Goal: Use online tool/utility: Utilize a website feature to perform a specific function

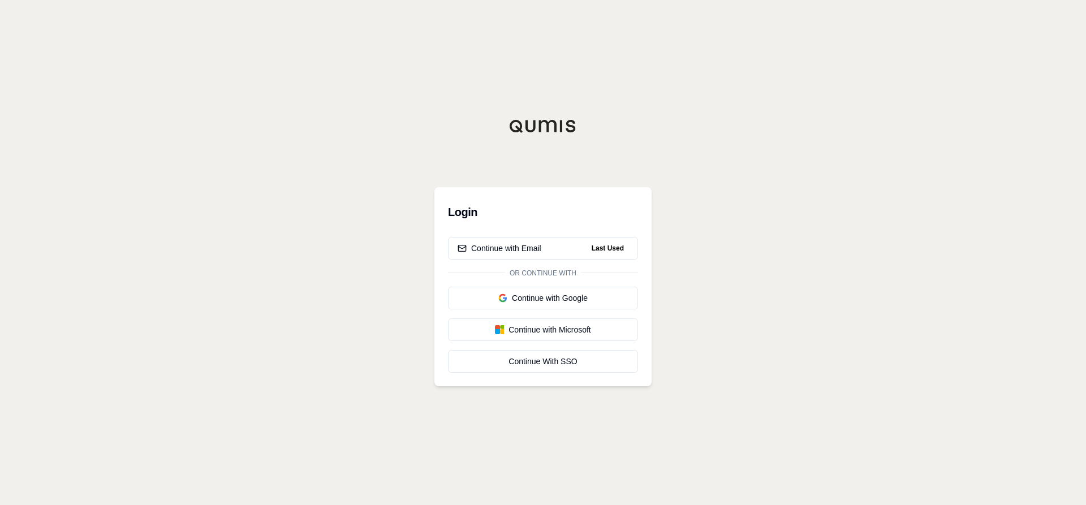
drag, startPoint x: 898, startPoint y: 99, endPoint x: 657, endPoint y: 175, distance: 252.1
click at [899, 99] on div "Login Continue with Email Last Used Or continue with Continue with Google Conti…" at bounding box center [543, 252] width 1086 height 505
click at [516, 247] on div "Continue with Email" at bounding box center [500, 248] width 84 height 11
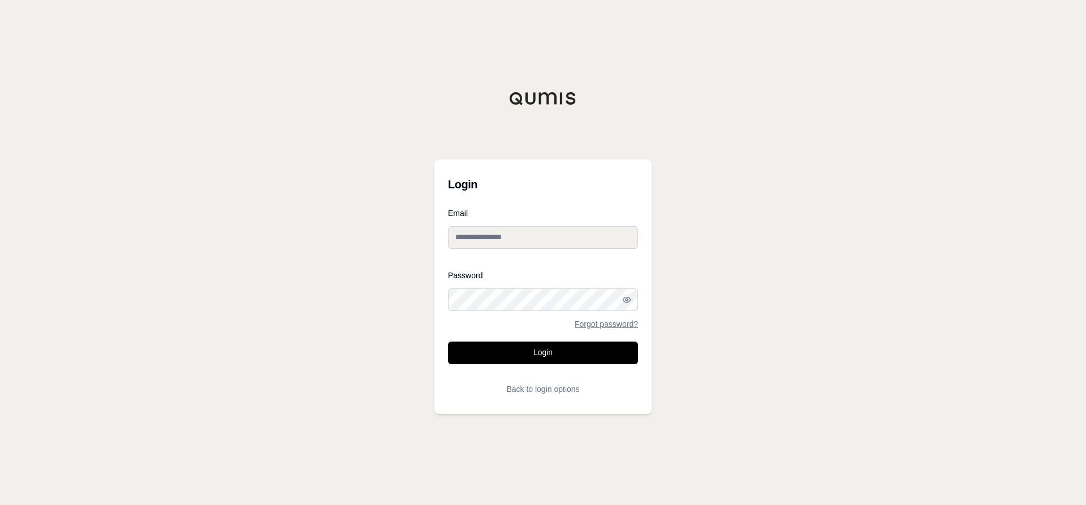
click at [527, 245] on input "Email" at bounding box center [543, 237] width 190 height 23
type input "**********"
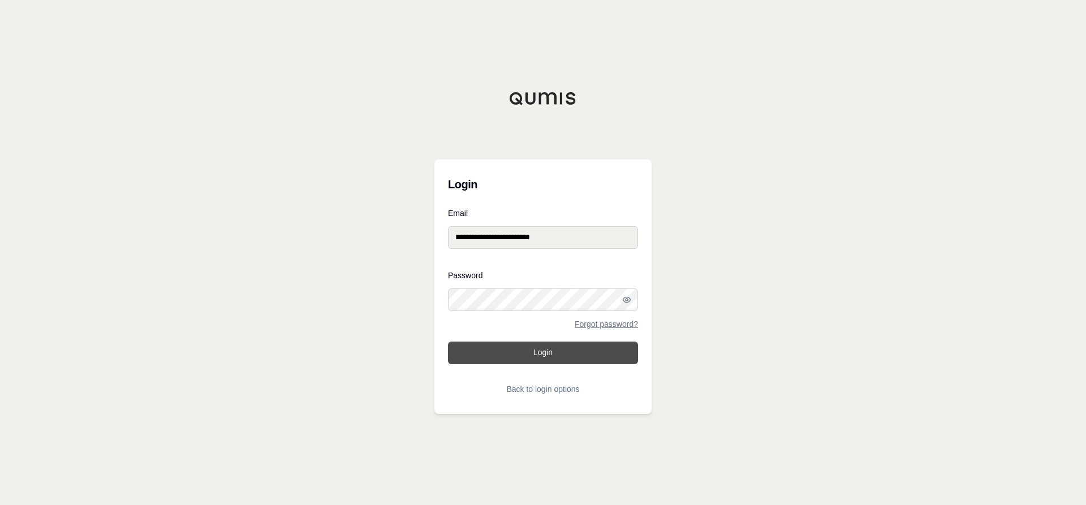
click at [535, 349] on button "Login" at bounding box center [543, 353] width 190 height 23
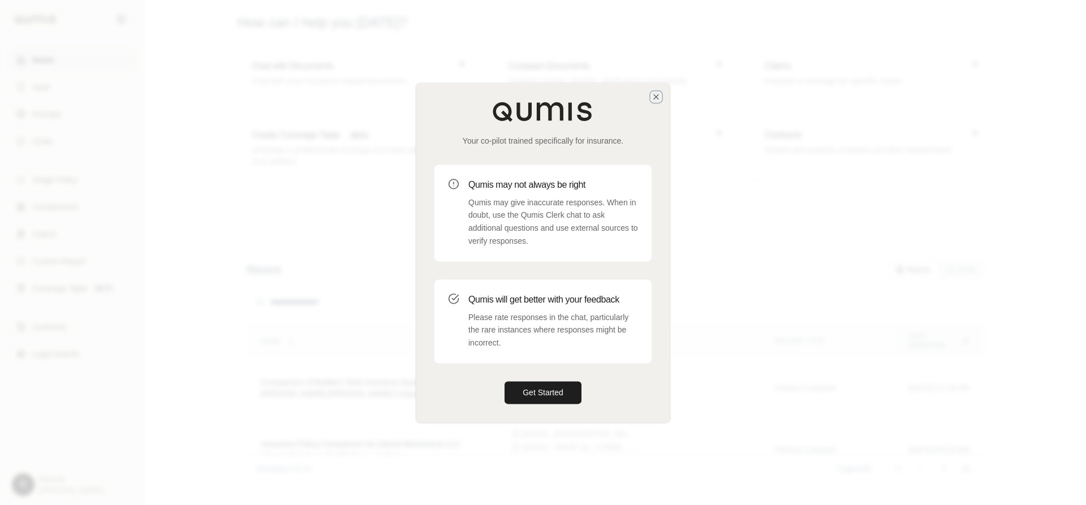
drag, startPoint x: 655, startPoint y: 96, endPoint x: 628, endPoint y: 132, distance: 45.3
click at [628, 132] on div "Your co-pilot trained specifically for insurance. Qumis may not always be right…" at bounding box center [543, 253] width 255 height 340
click at [659, 94] on icon "button" at bounding box center [656, 96] width 9 height 9
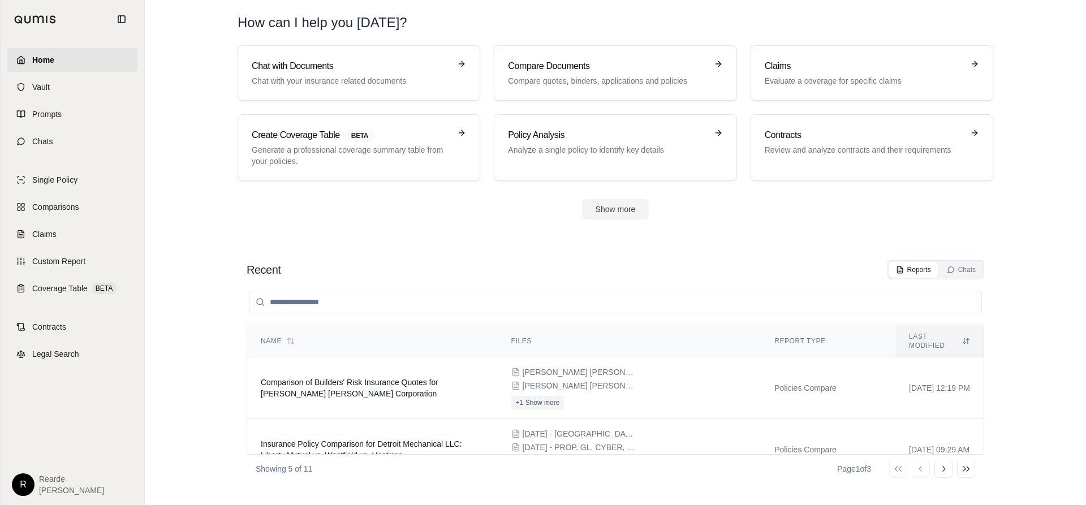
click at [417, 234] on section "Chat with Documents Chat with your insurance related documents Compare Document…" at bounding box center [615, 141] width 932 height 192
click at [651, 136] on h3 "Policy Analysis" at bounding box center [607, 135] width 199 height 14
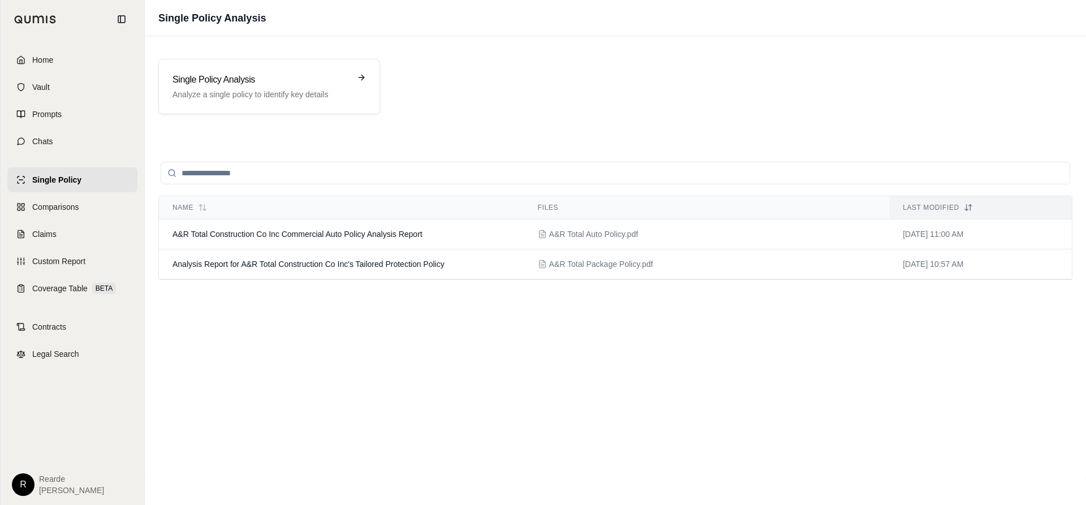
click at [493, 426] on div "Name Files Last modified A&R Total Construction Co Inc Commercial Auto Policy A…" at bounding box center [615, 309] width 914 height 317
click at [292, 86] on div "Single Policy Analysis Analyze a single policy to identify key details" at bounding box center [262, 86] width 178 height 27
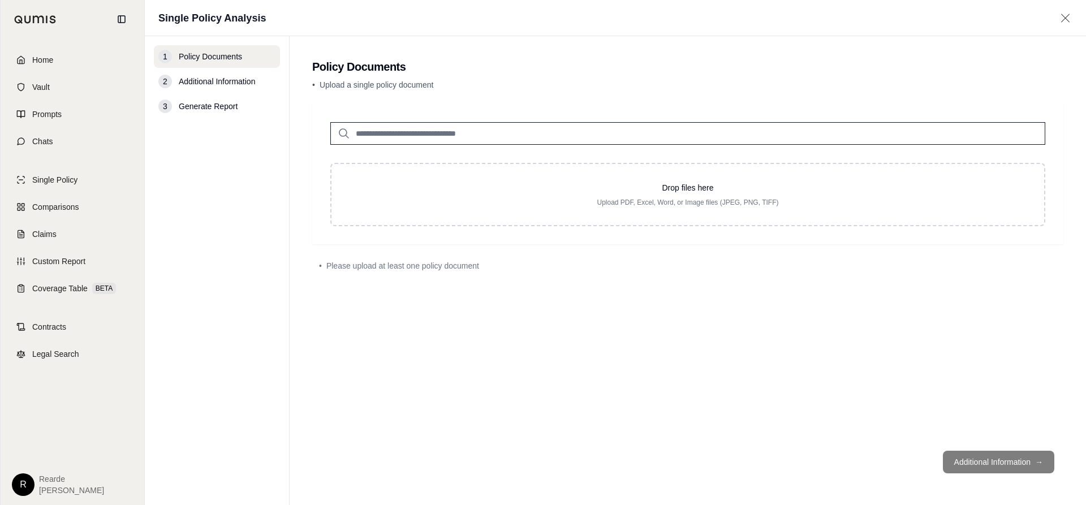
click at [902, 383] on div "Drop files here Upload PDF, Excel, Word, or Image files (JPEG, PNG, TIFF) • Ple…" at bounding box center [687, 273] width 751 height 338
click at [641, 285] on div "Drop files here Upload PDF, Excel, Word, or Image files (JPEG, PNG, TIFF) • Ple…" at bounding box center [687, 273] width 751 height 338
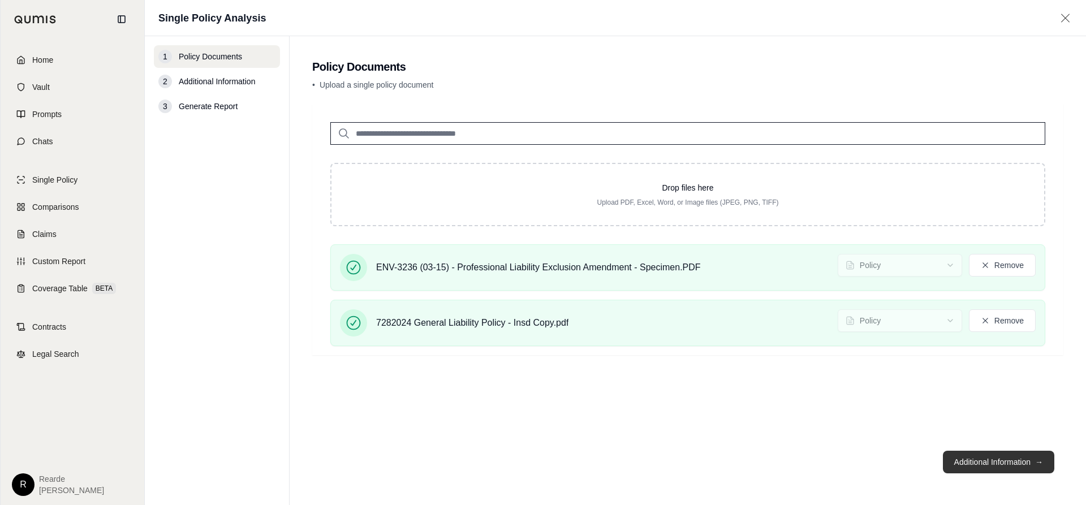
click at [985, 465] on button "Additional Information →" at bounding box center [998, 462] width 111 height 23
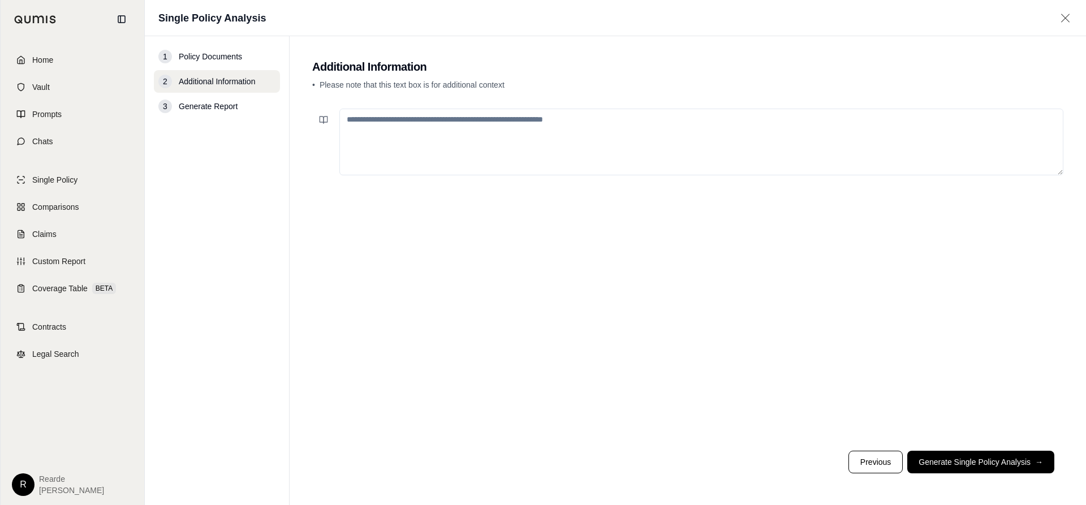
click at [641, 138] on textarea at bounding box center [701, 142] width 724 height 67
type textarea "*"
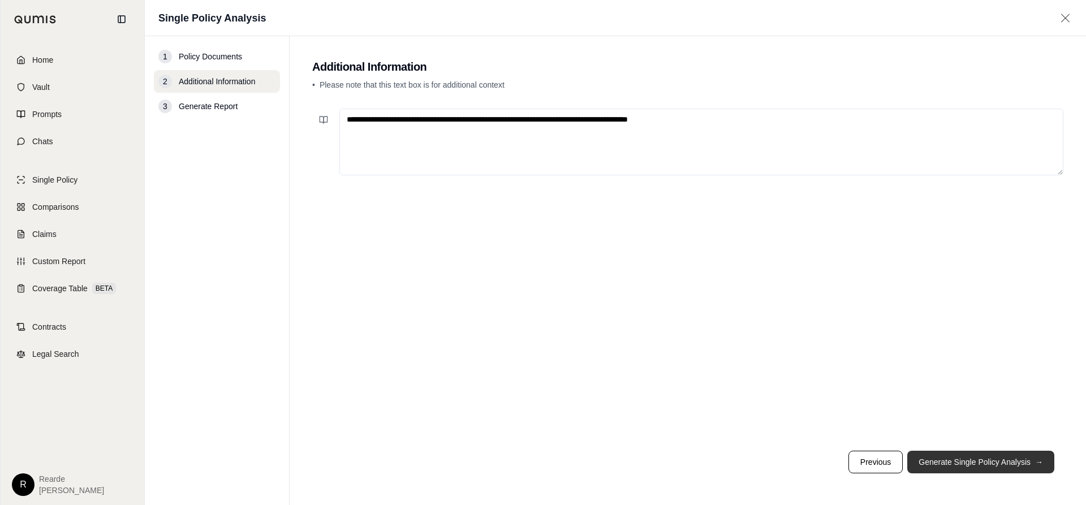
type textarea "**********"
click at [1000, 459] on button "Generate Single Policy Analysis →" at bounding box center [981, 462] width 147 height 23
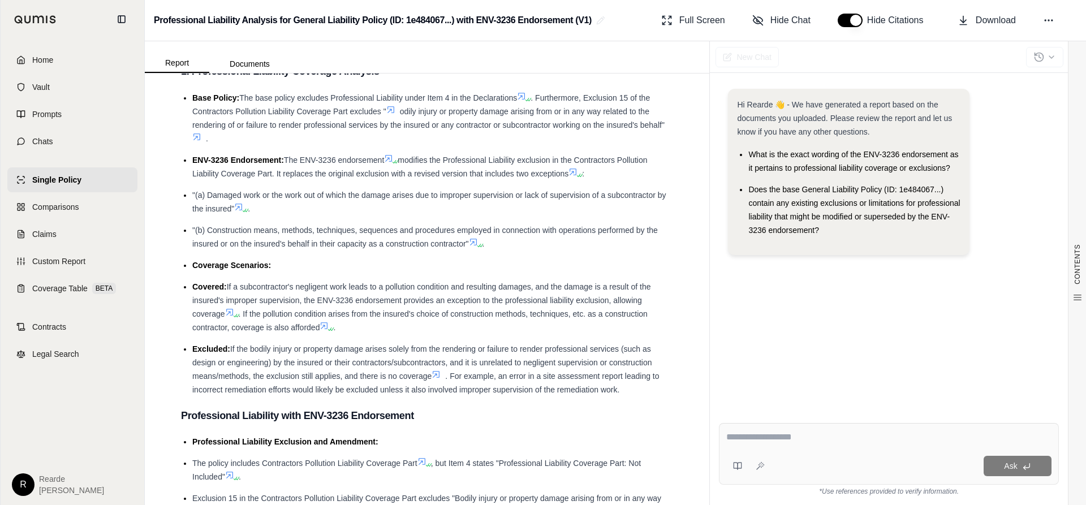
scroll to position [396, 0]
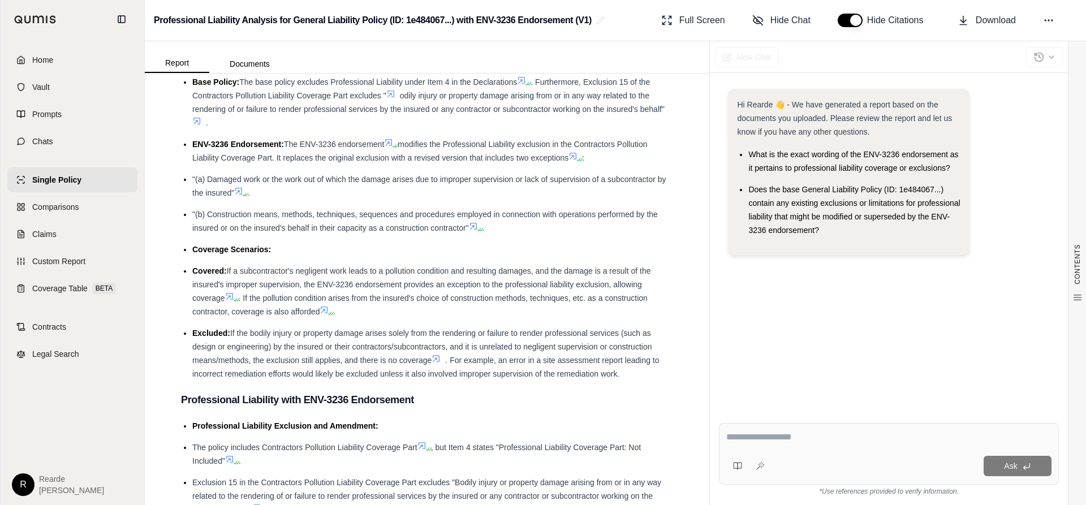
click at [604, 340] on li "Excluded: If the bodily injury or property damage arises solely from the render…" at bounding box center [432, 353] width 481 height 54
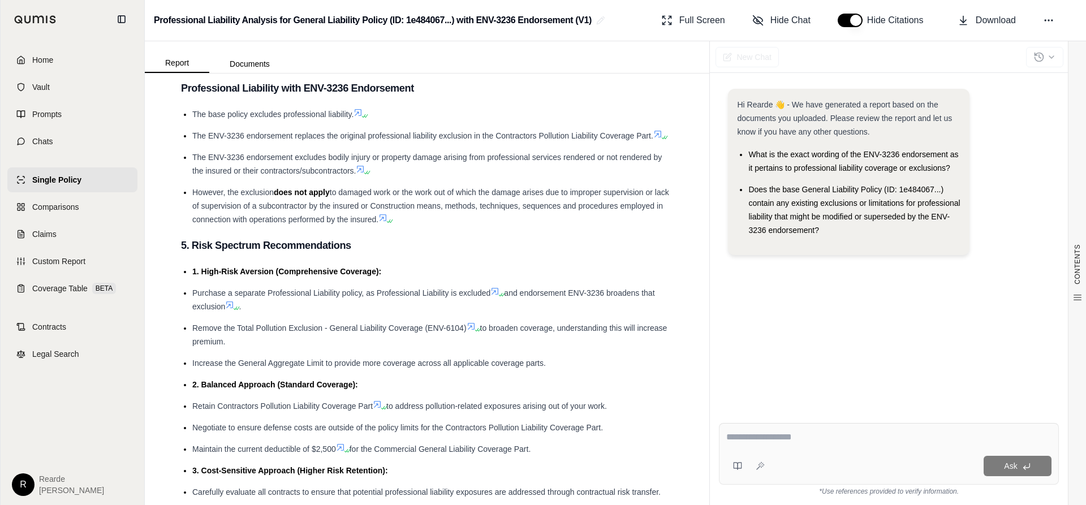
scroll to position [1792, 0]
